Goal: Task Accomplishment & Management: Manage account settings

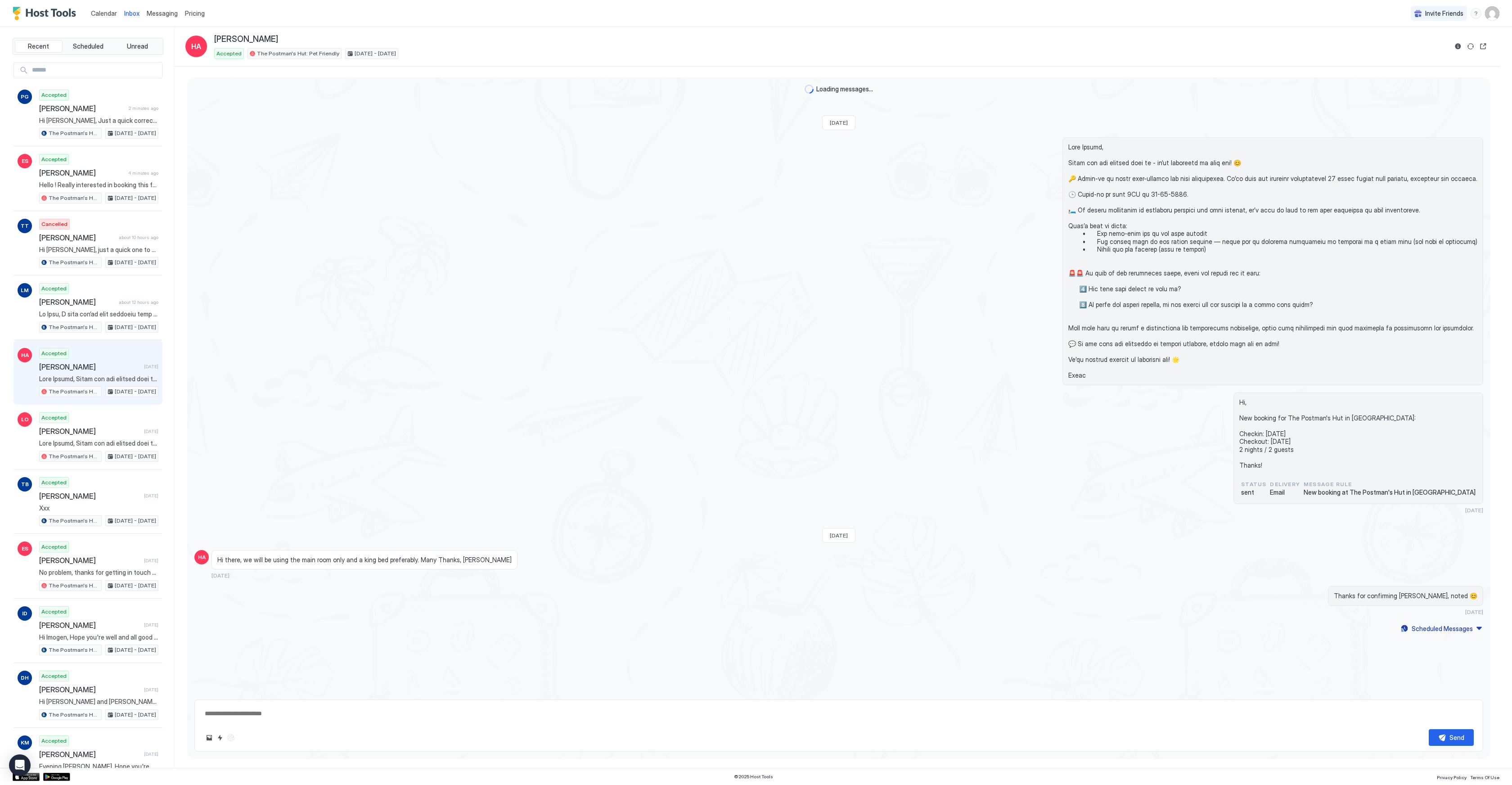
type textarea "*"
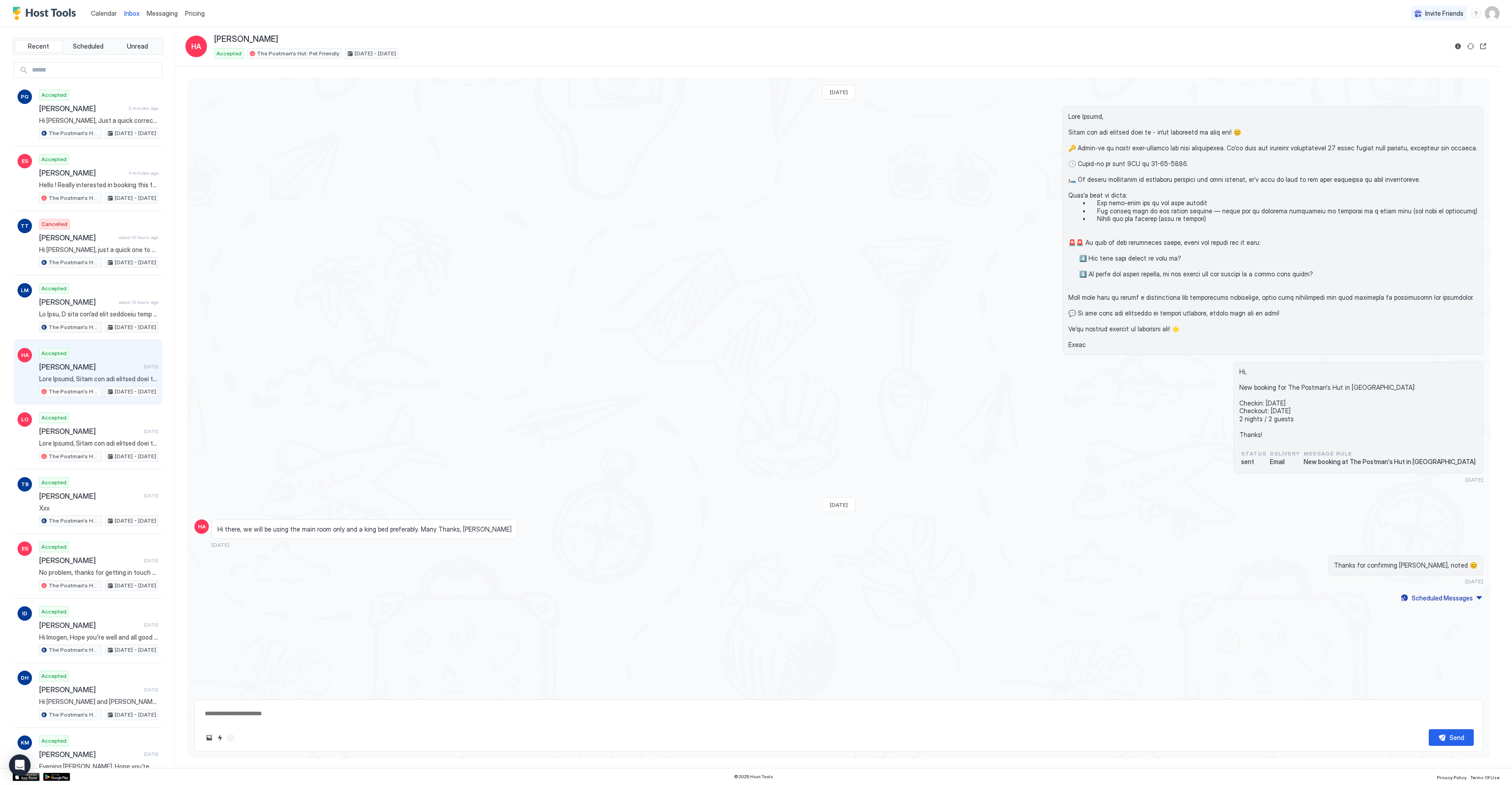
click at [160, 15] on span "Messaging" at bounding box center [162, 13] width 31 height 8
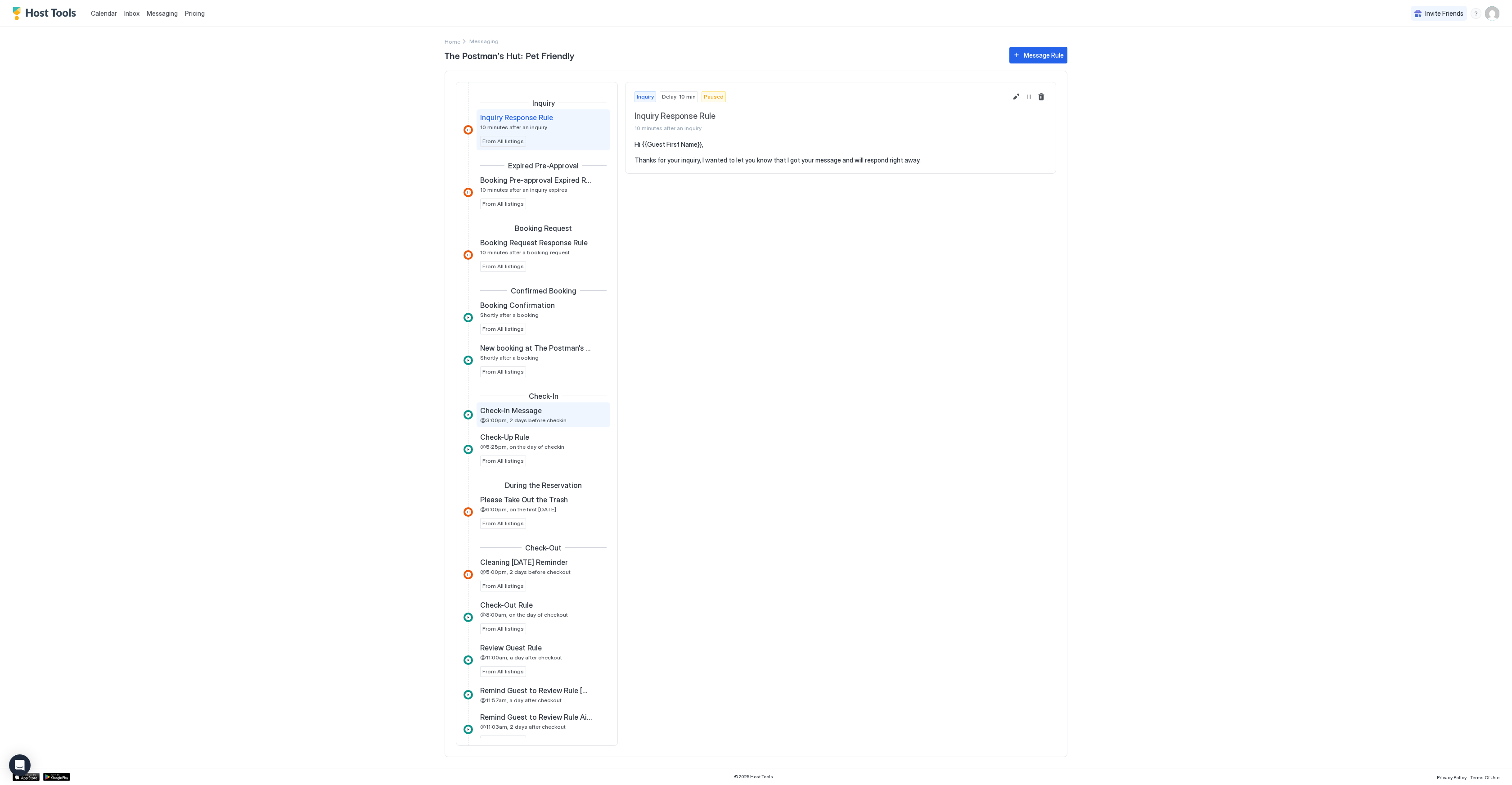
click at [528, 416] on div "Check-In Message @3:00pm, 2 days before checkin" at bounding box center [537, 415] width 114 height 18
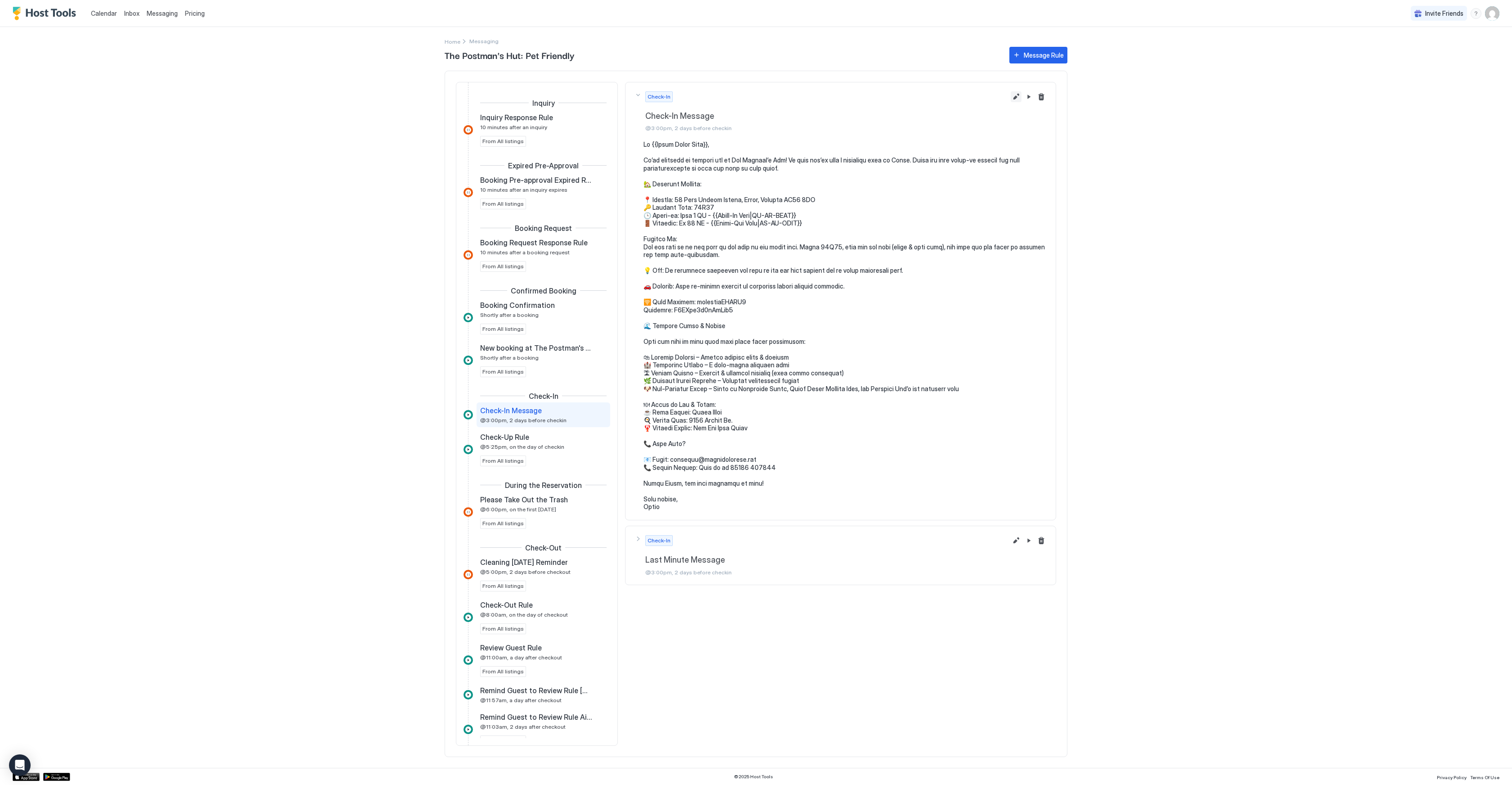
click at [1015, 97] on button "Edit message rule" at bounding box center [1016, 97] width 11 height 11
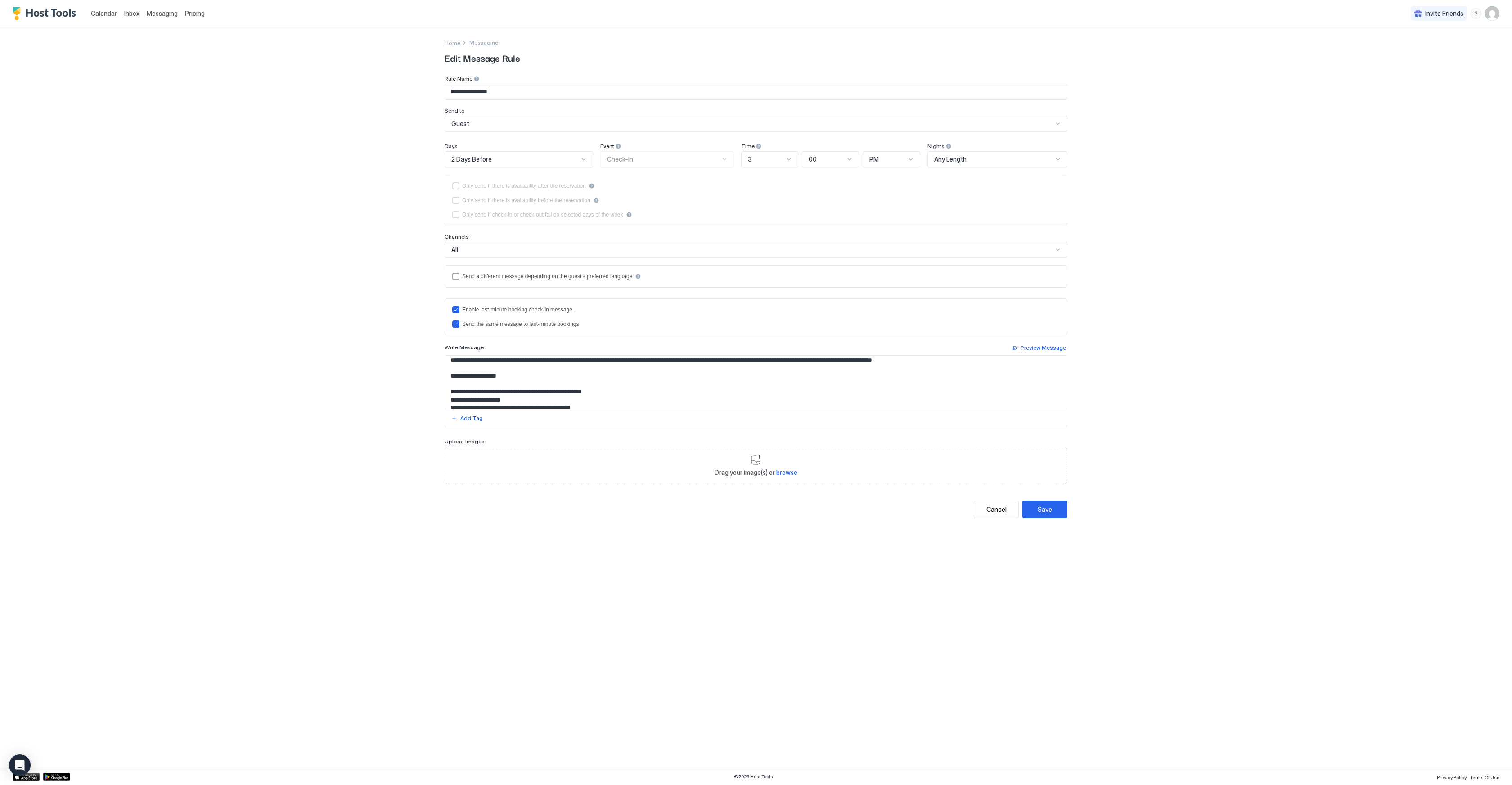
scroll to position [20, 0]
click at [508, 398] on textarea "Input Field" at bounding box center [756, 382] width 622 height 53
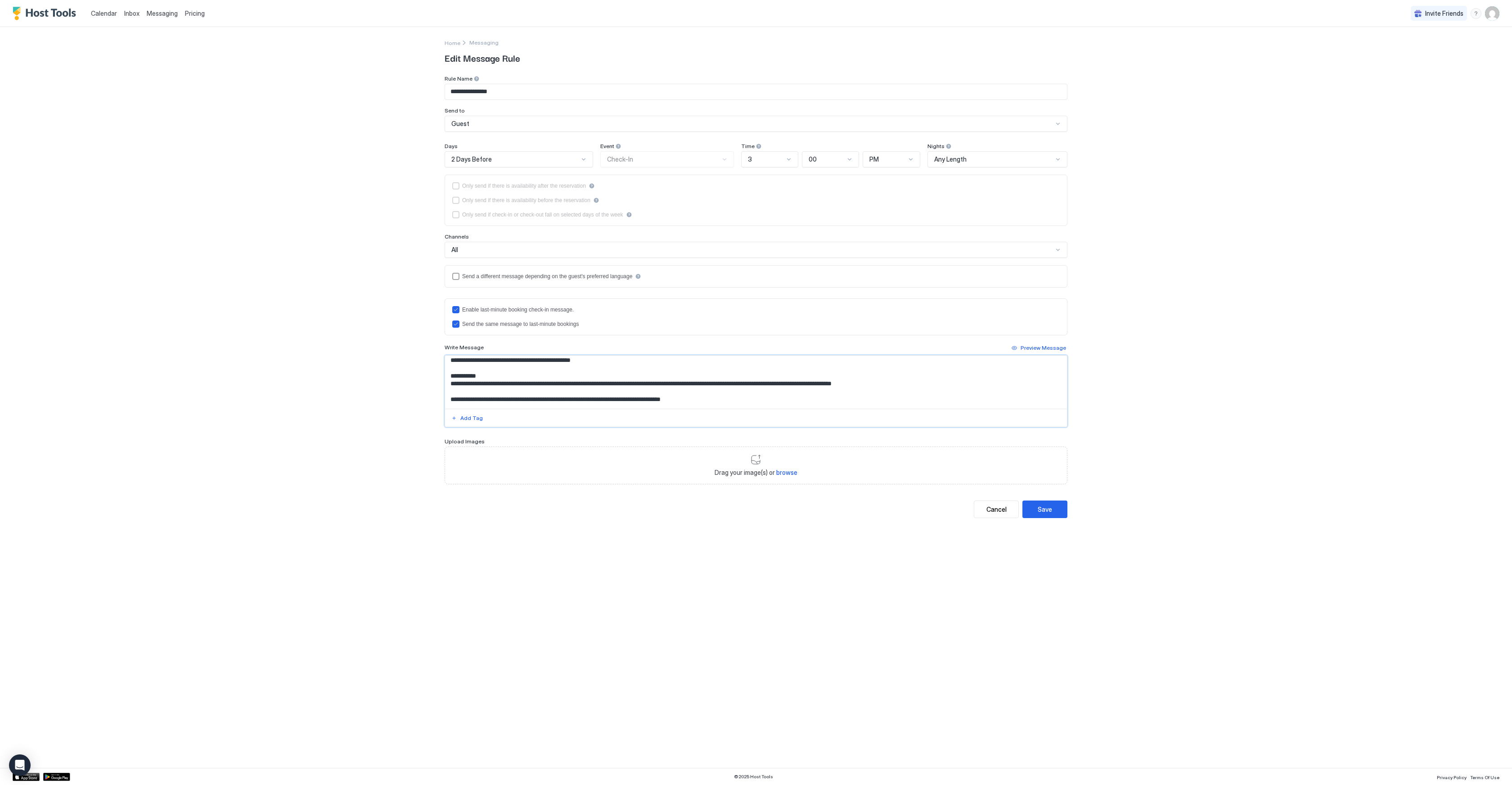
scroll to position [72, 0]
click at [622, 388] on textarea "Input Field" at bounding box center [756, 382] width 622 height 53
type textarea "**********"
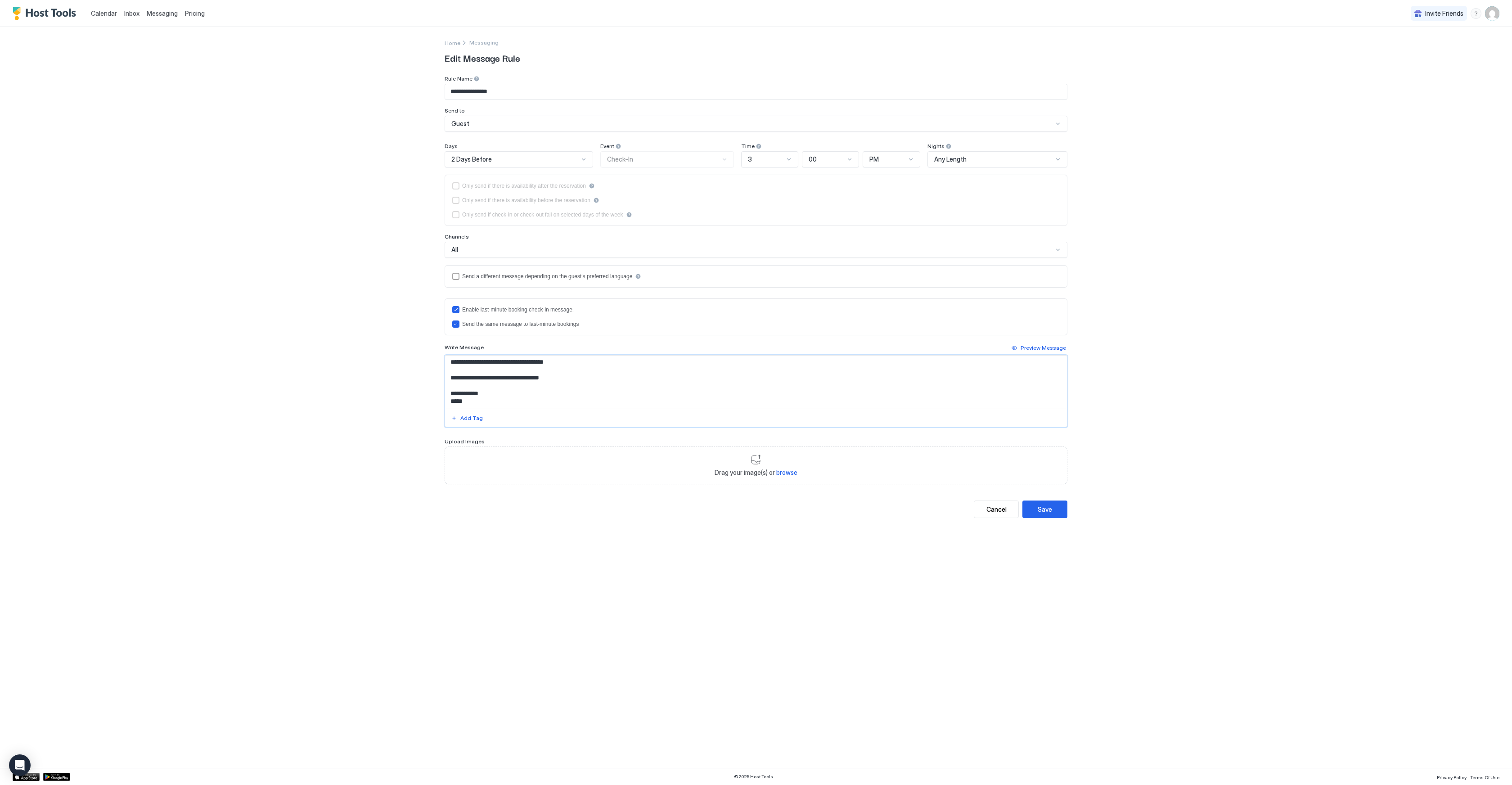
click at [1043, 498] on div "**********" at bounding box center [755, 297] width 623 height 443
click at [1044, 508] on div "Save" at bounding box center [1045, 509] width 15 height 9
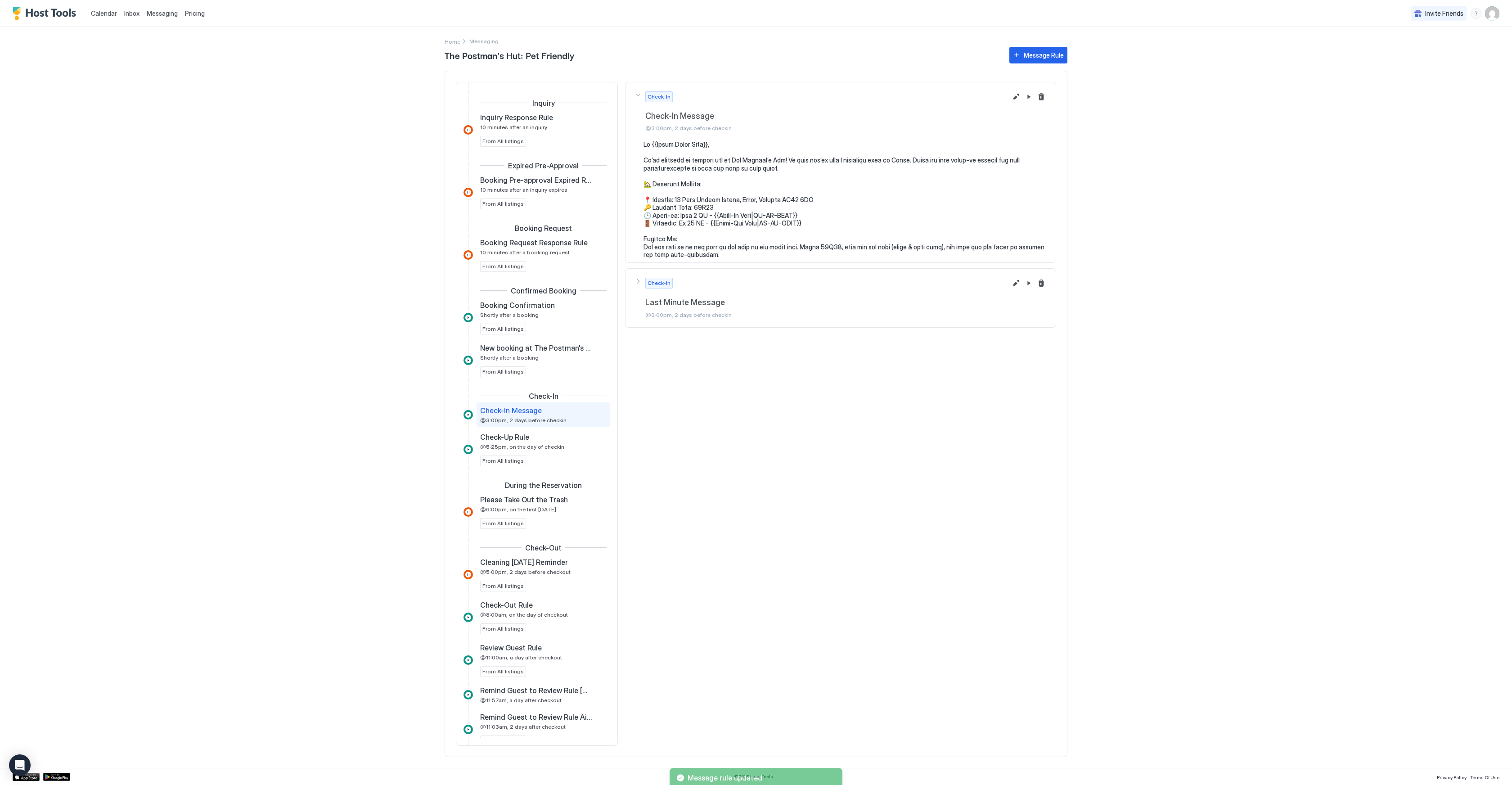
scroll to position [1, 0]
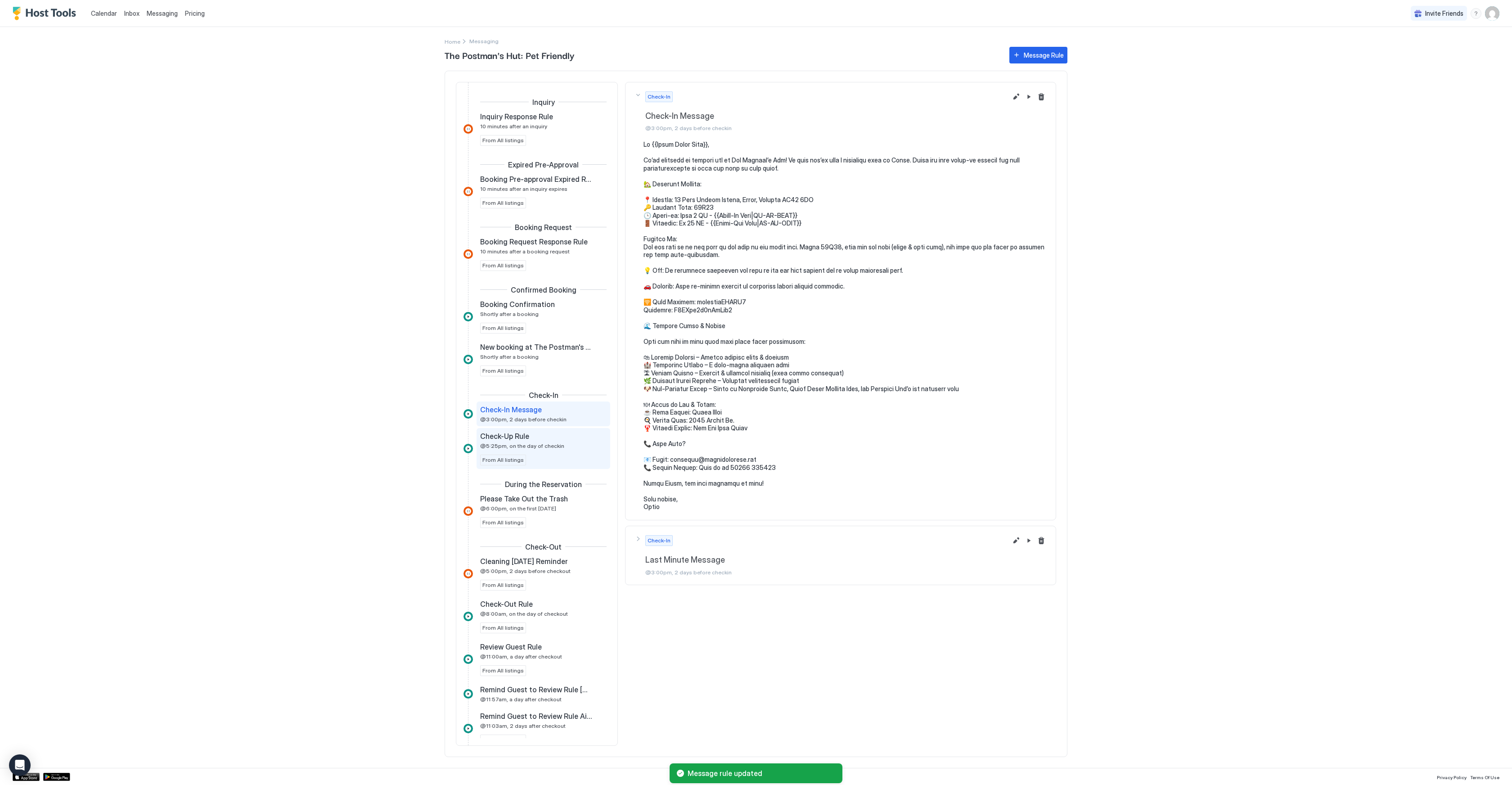
click at [500, 460] on span "From All listings" at bounding box center [503, 460] width 42 height 8
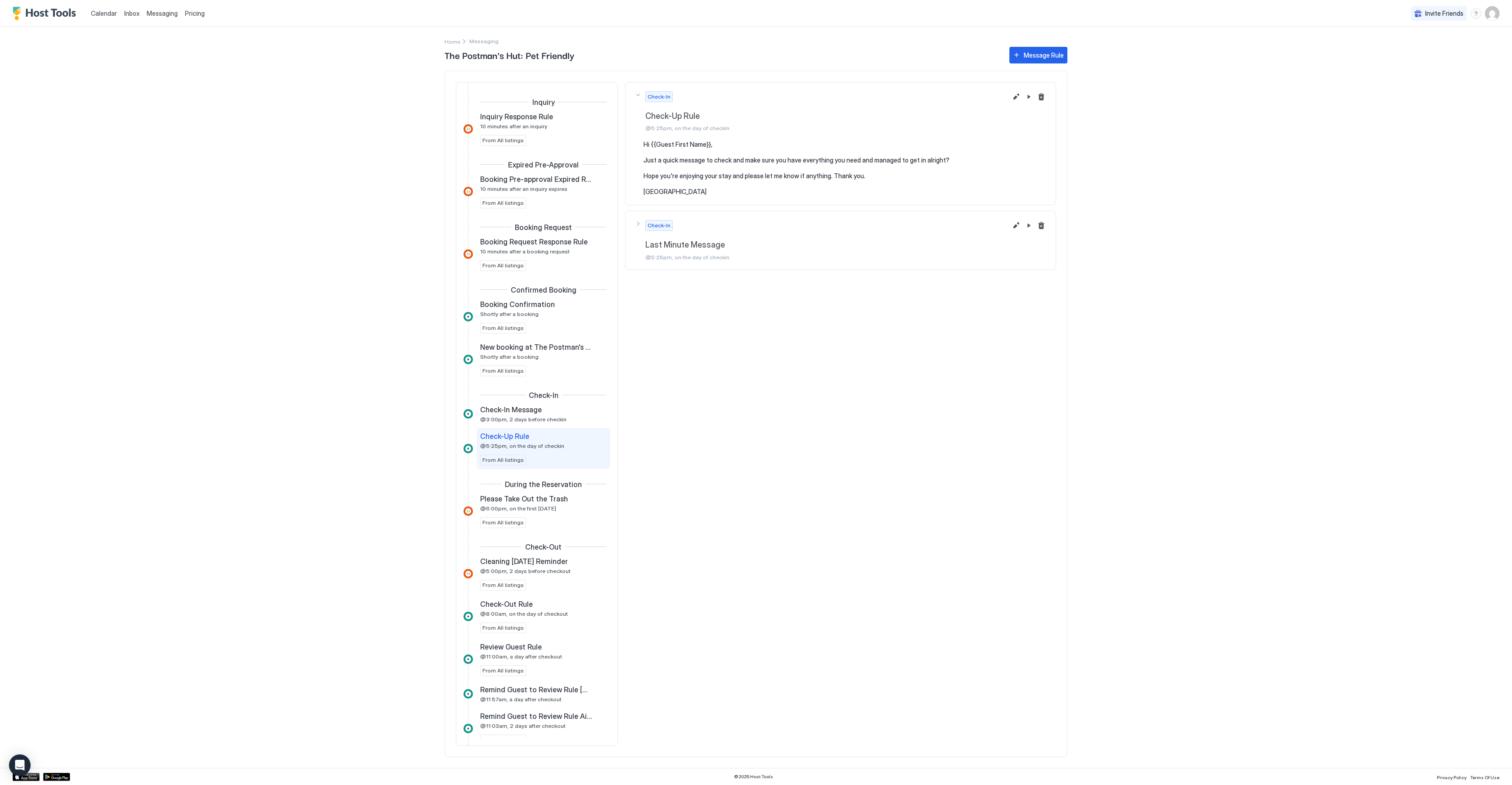
click at [637, 222] on div "Check-In Last Minute Message @5:25pm, on the day of checkin" at bounding box center [821, 240] width 373 height 41
click at [535, 488] on span "During the Reservation" at bounding box center [543, 484] width 77 height 9
click at [530, 497] on span "Please Take Out the Trash" at bounding box center [524, 498] width 88 height 9
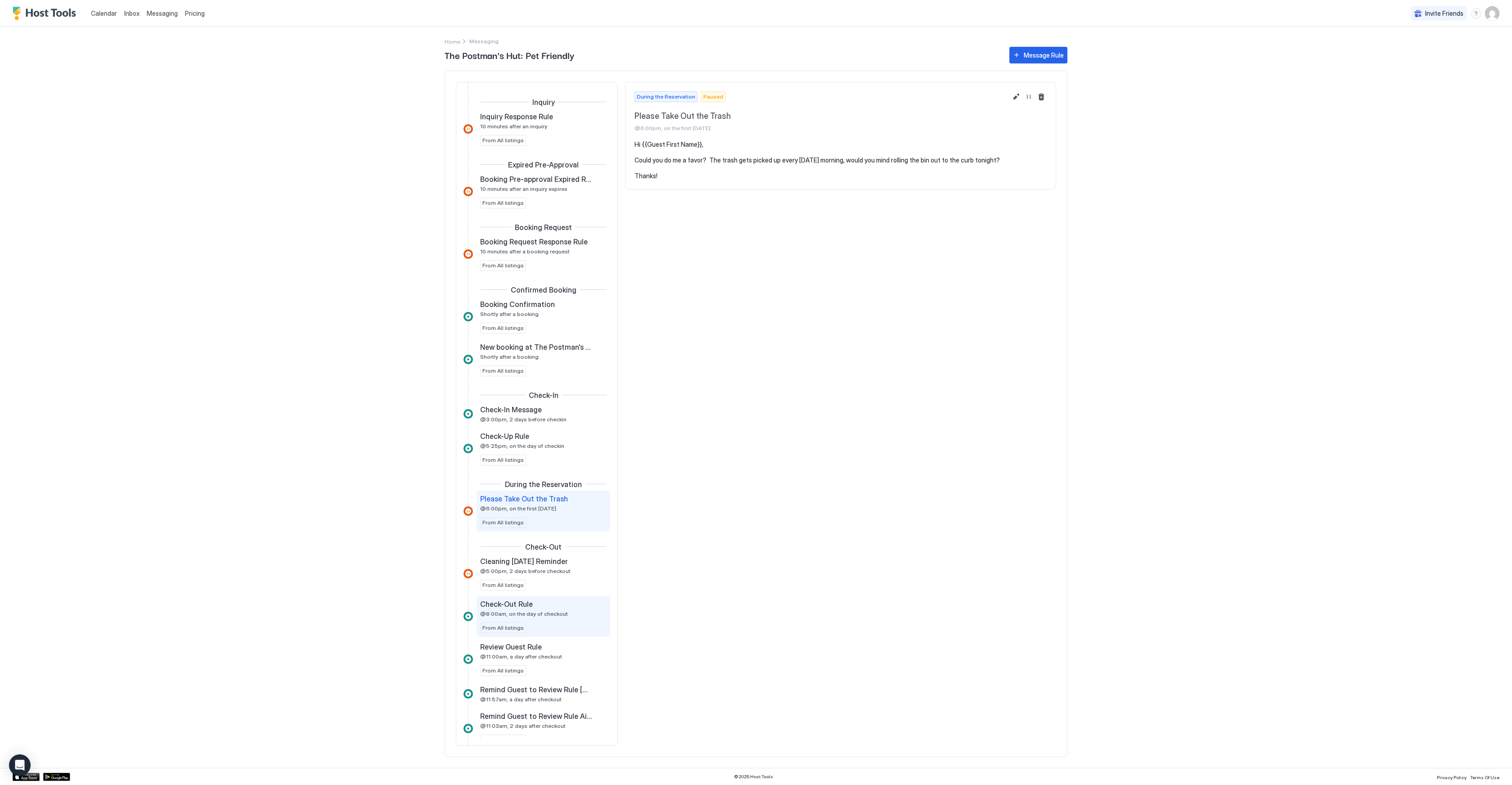
click at [535, 628] on div "Check-Out Rule @8:00am, on the day of checkout From All listings" at bounding box center [543, 616] width 126 height 34
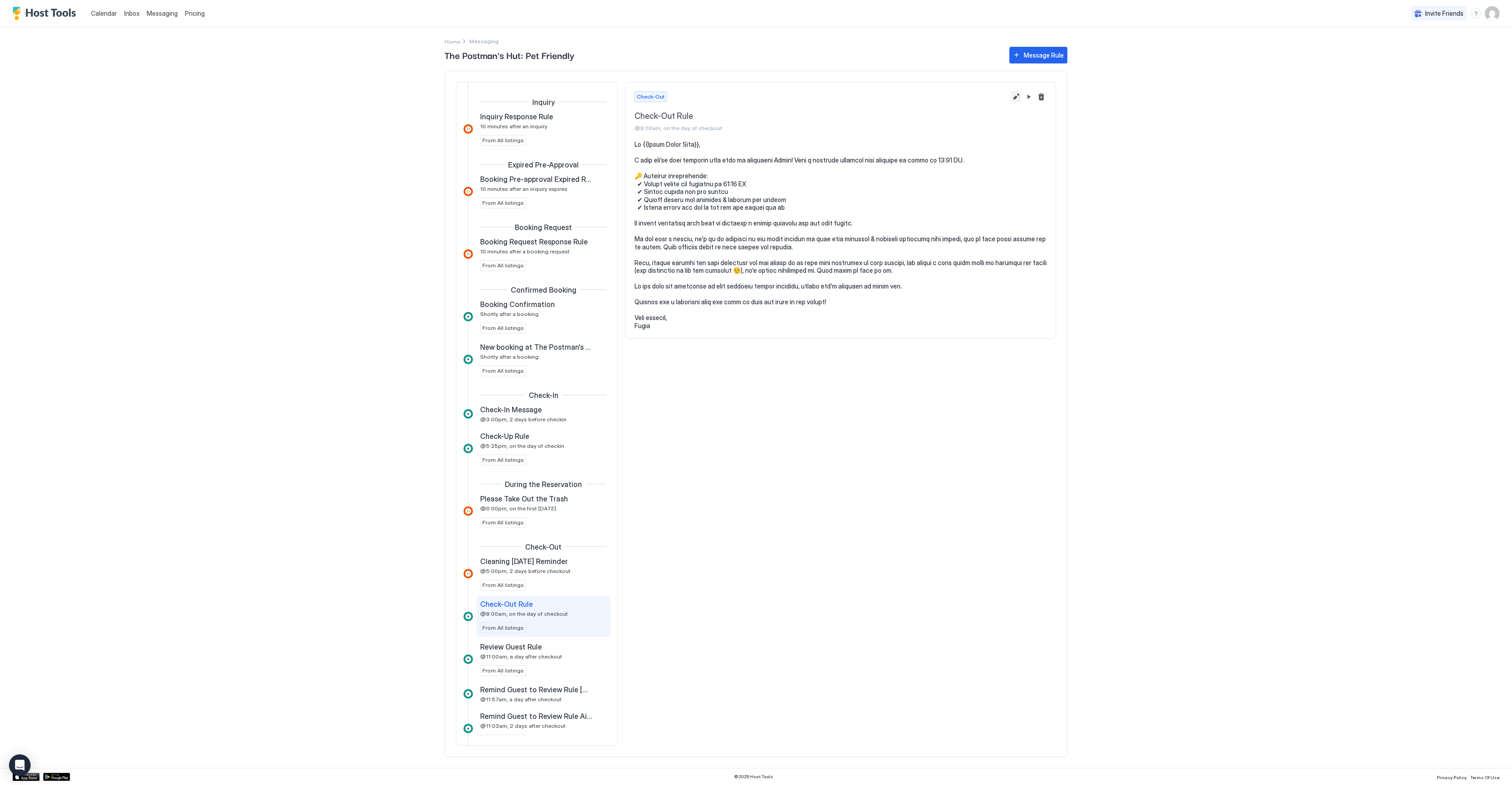
click at [1015, 97] on button "Edit message rule" at bounding box center [1016, 97] width 11 height 11
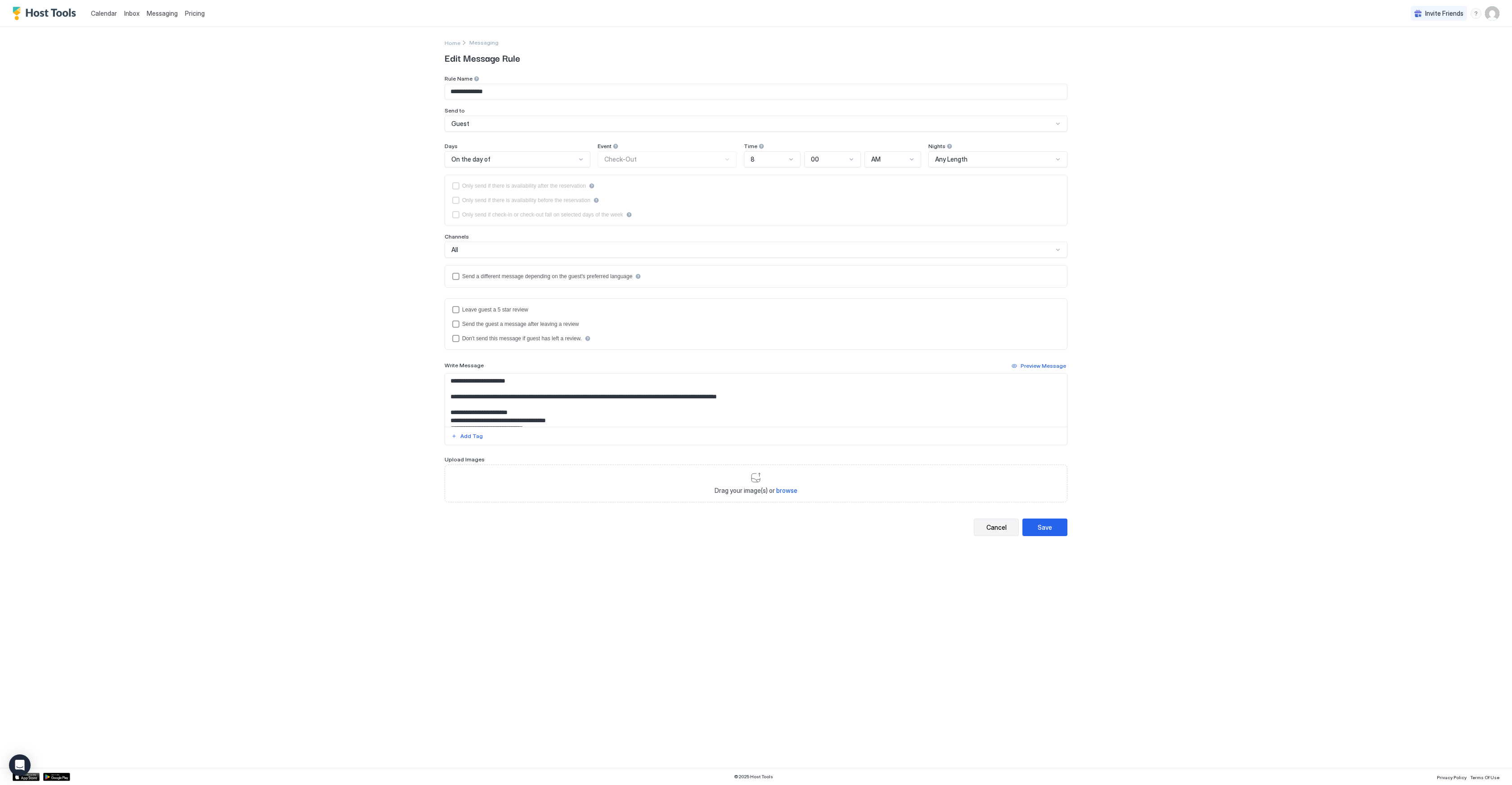
click at [976, 529] on button "Cancel" at bounding box center [996, 527] width 45 height 18
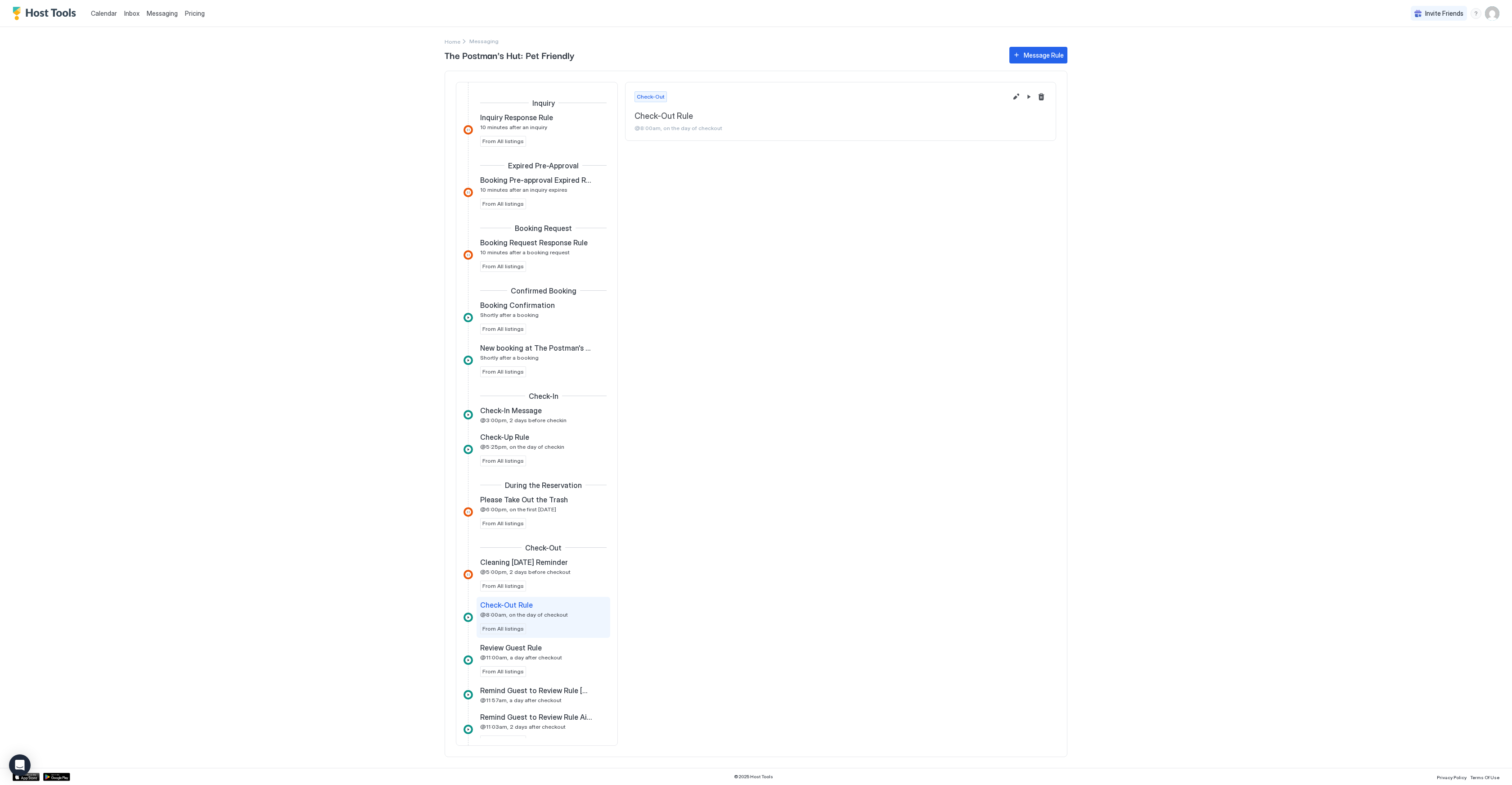
scroll to position [204, 0]
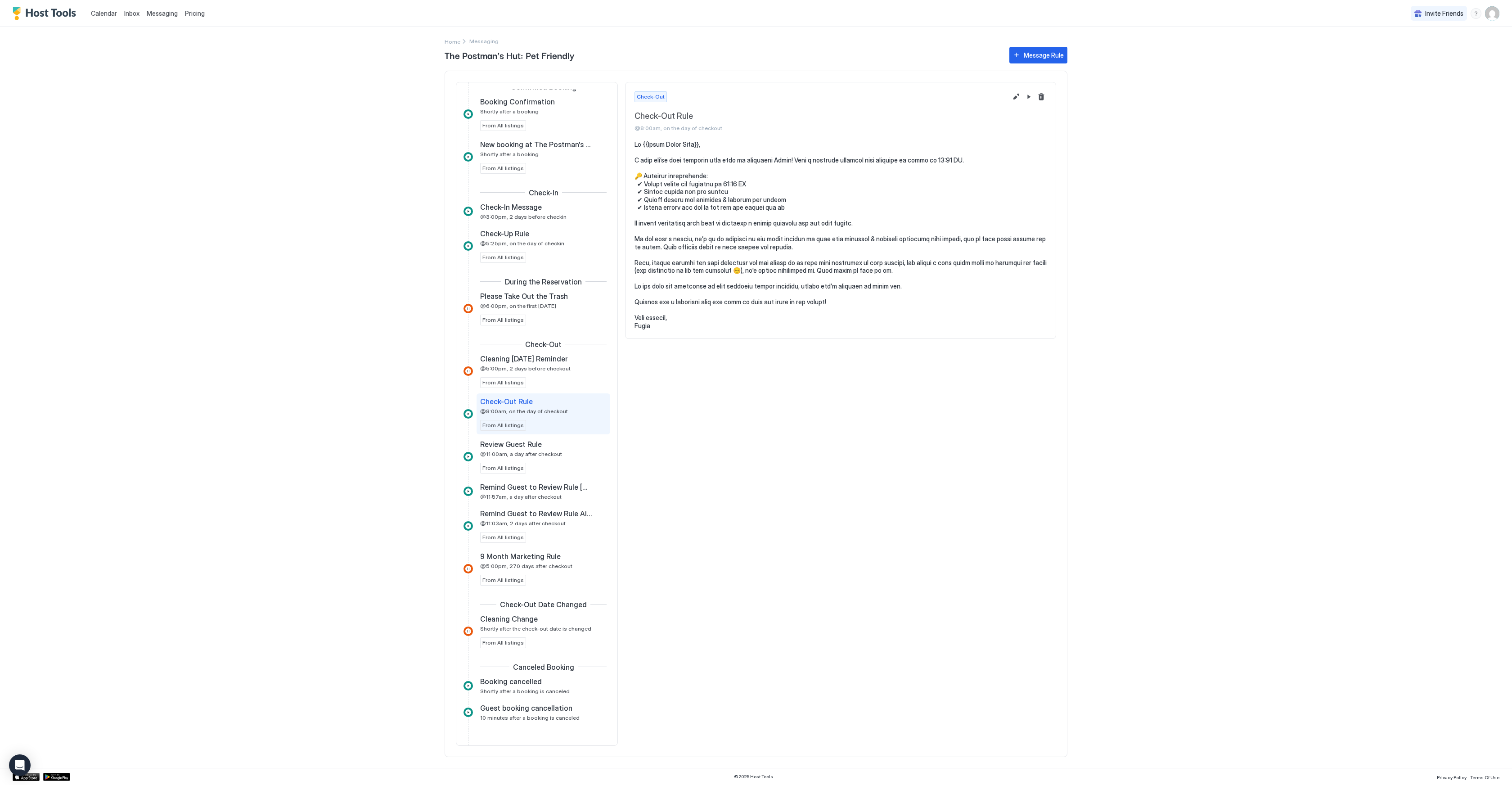
click at [905, 476] on div "Check-Out Check-Out Rule @8:00am, on the day of checkout" at bounding box center [841, 414] width 431 height 664
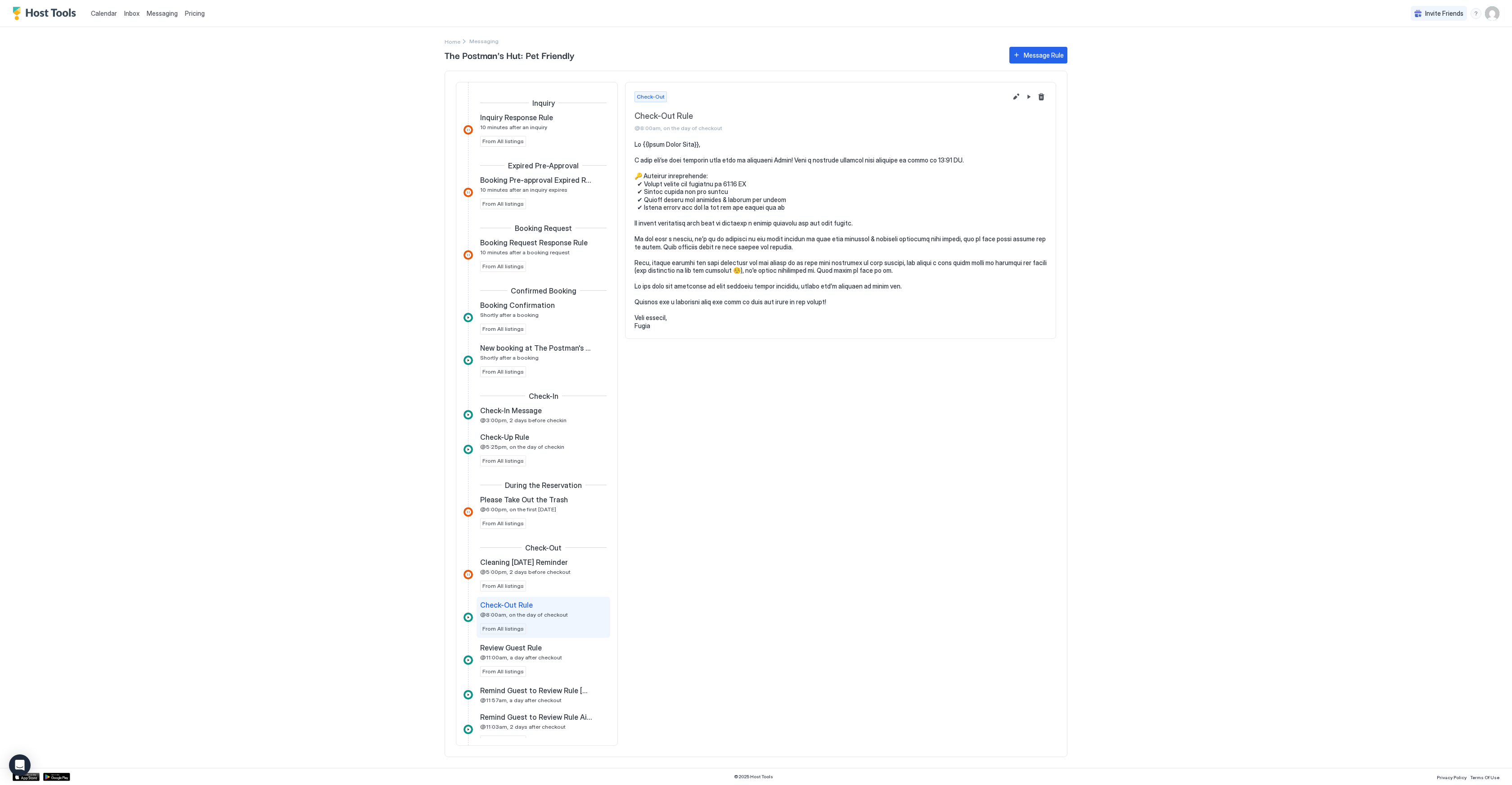
click at [95, 14] on span "Calendar" at bounding box center [104, 13] width 26 height 8
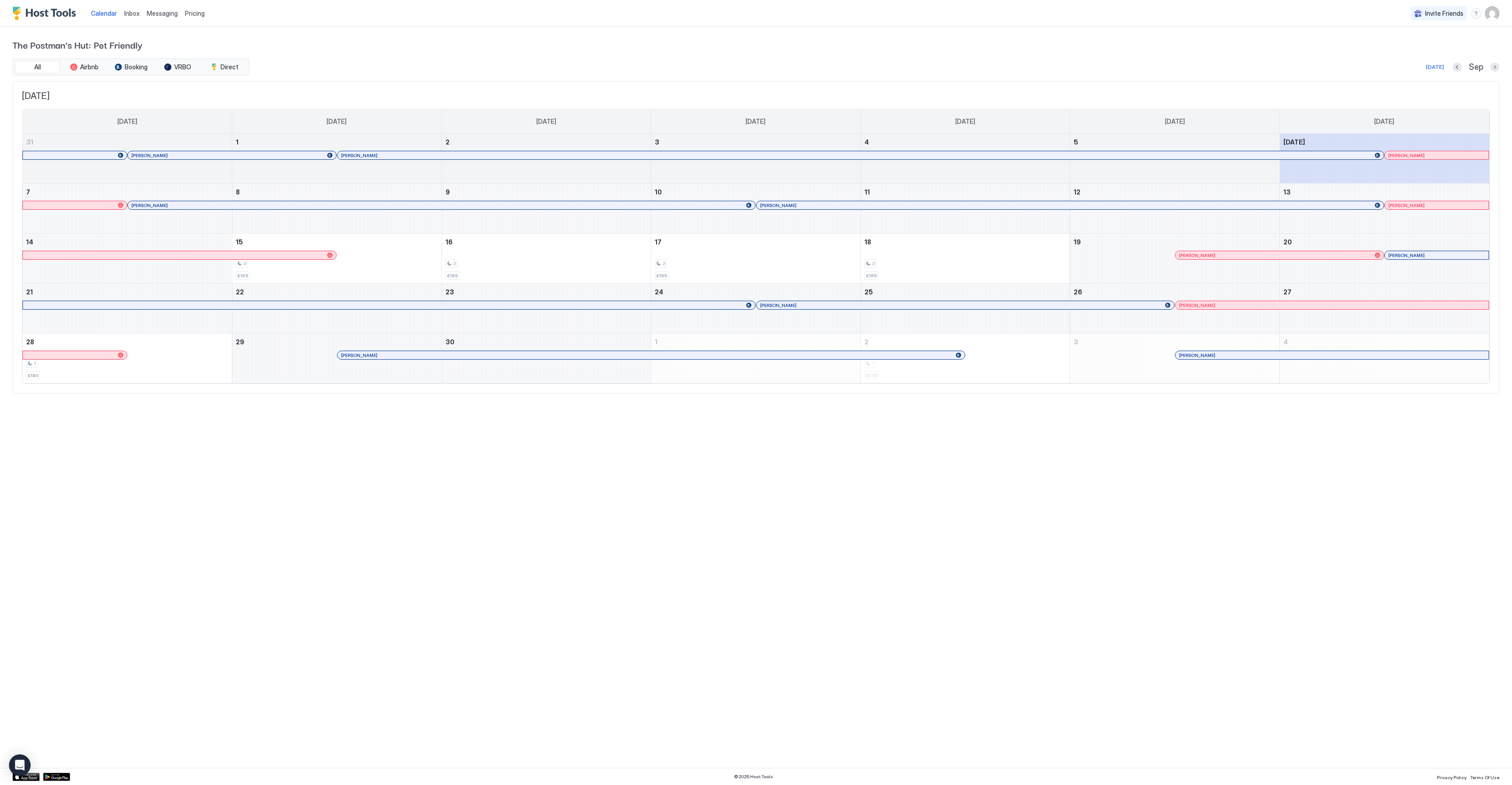
click at [134, 12] on span "Inbox" at bounding box center [132, 13] width 15 height 8
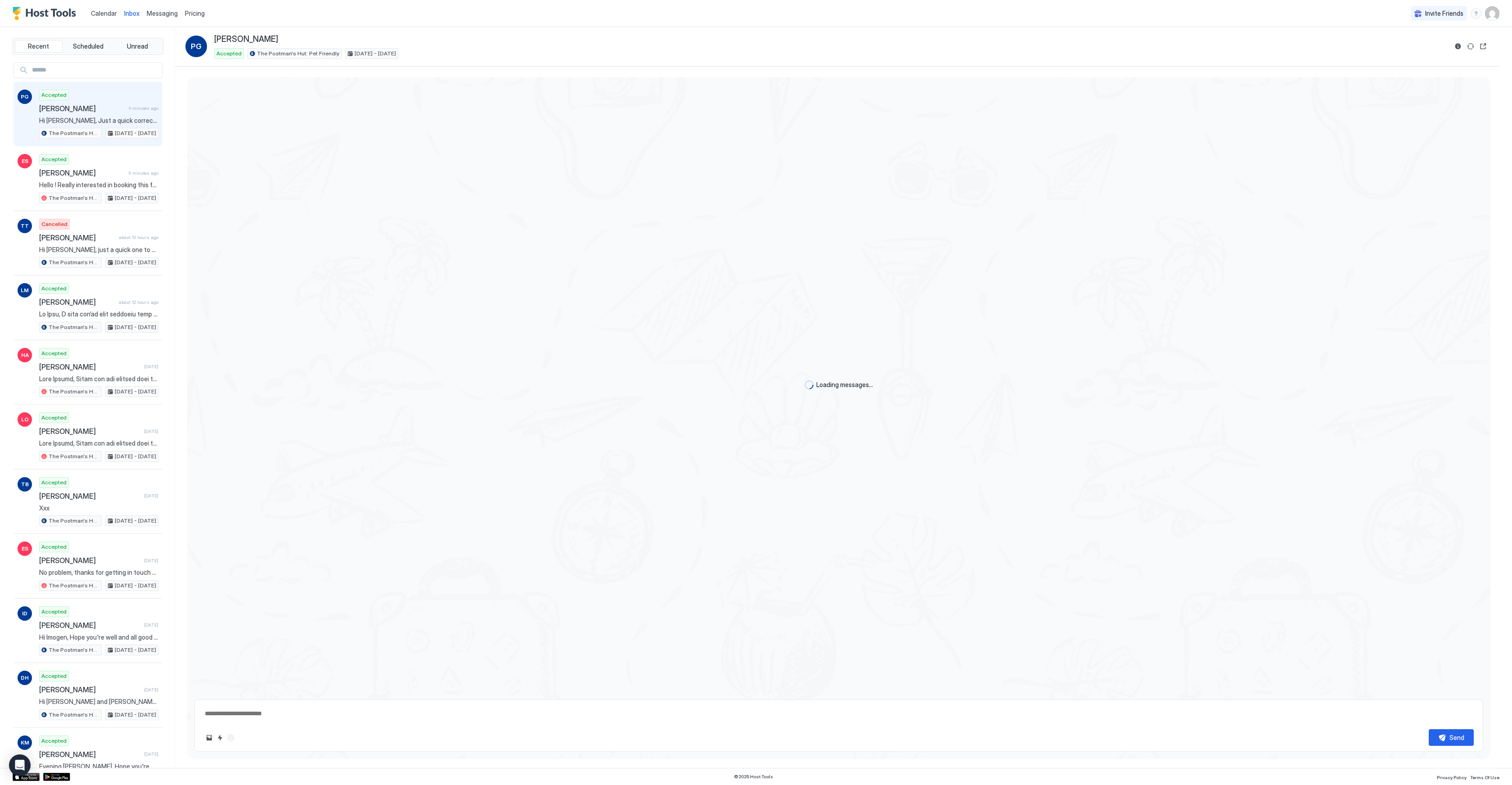
type textarea "*"
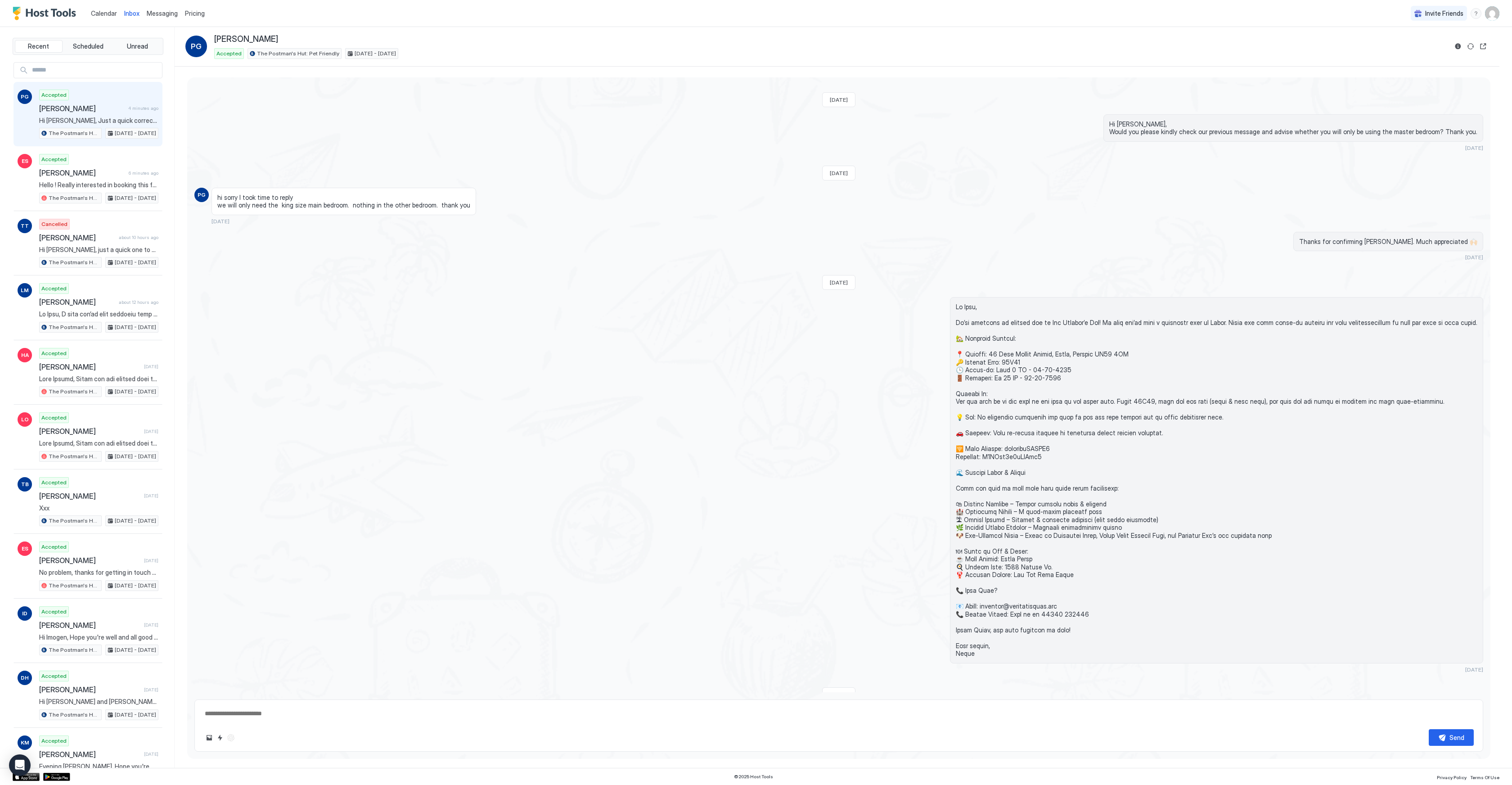
scroll to position [422, 0]
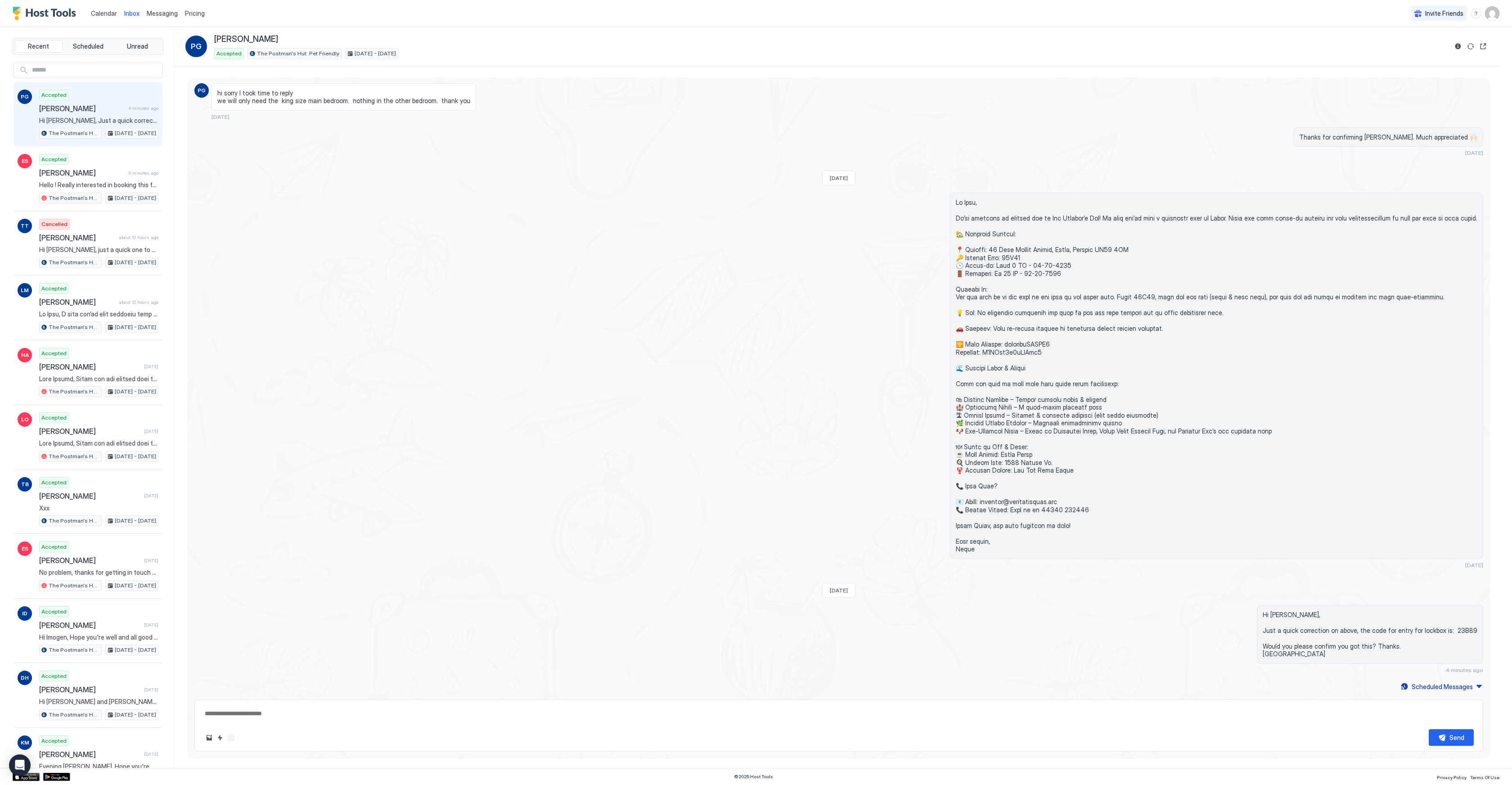
click at [162, 15] on span "Messaging" at bounding box center [162, 13] width 31 height 8
